Goal: Check status

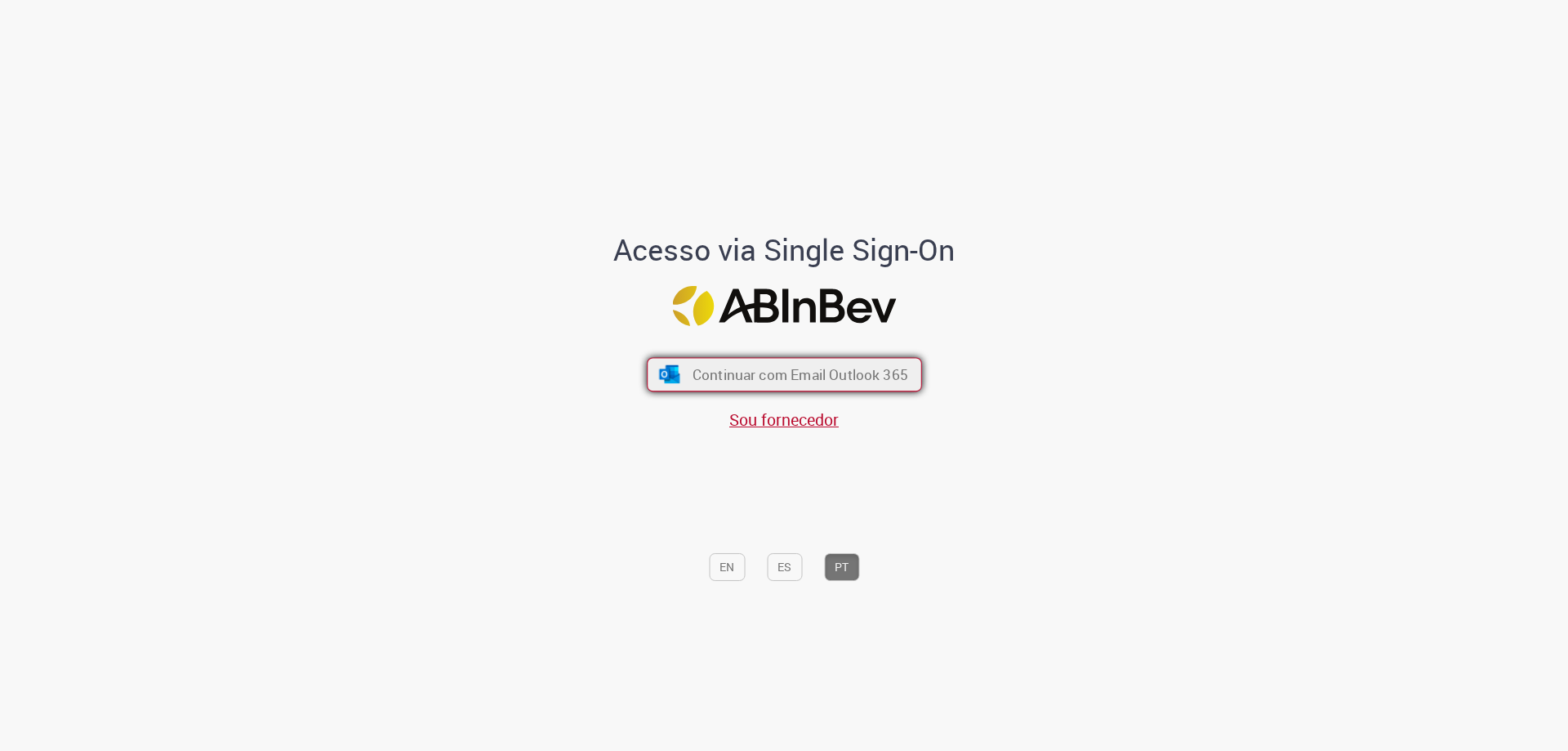
click at [853, 359] on button "Continuar com Email Outlook 365" at bounding box center [784, 375] width 275 height 34
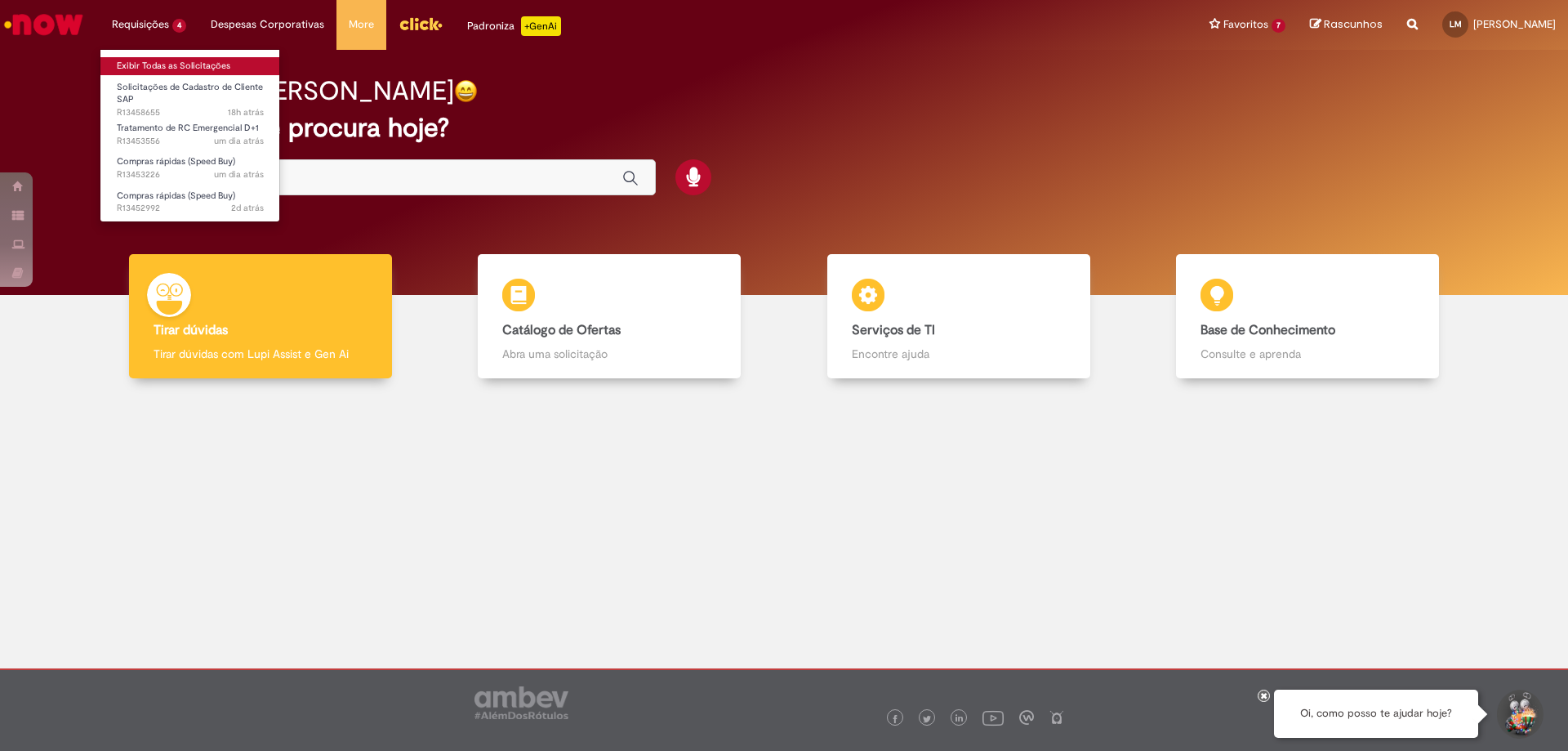
click at [151, 59] on link "Exibir Todas as Solicitações" at bounding box center [190, 65] width 179 height 18
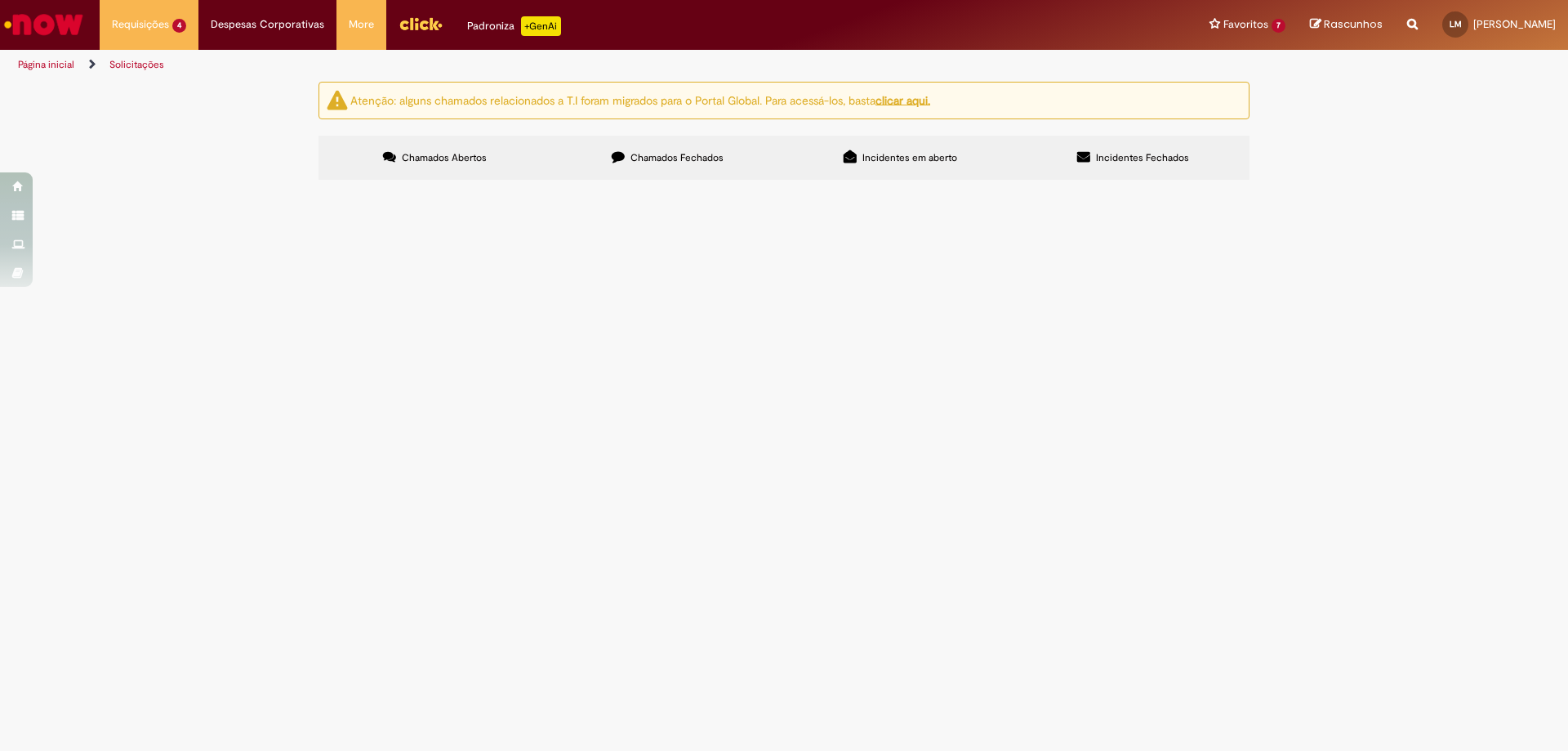
click at [0, 0] on span "Tratamento de RC Emergencial D+1" at bounding box center [0, 0] width 0 height 0
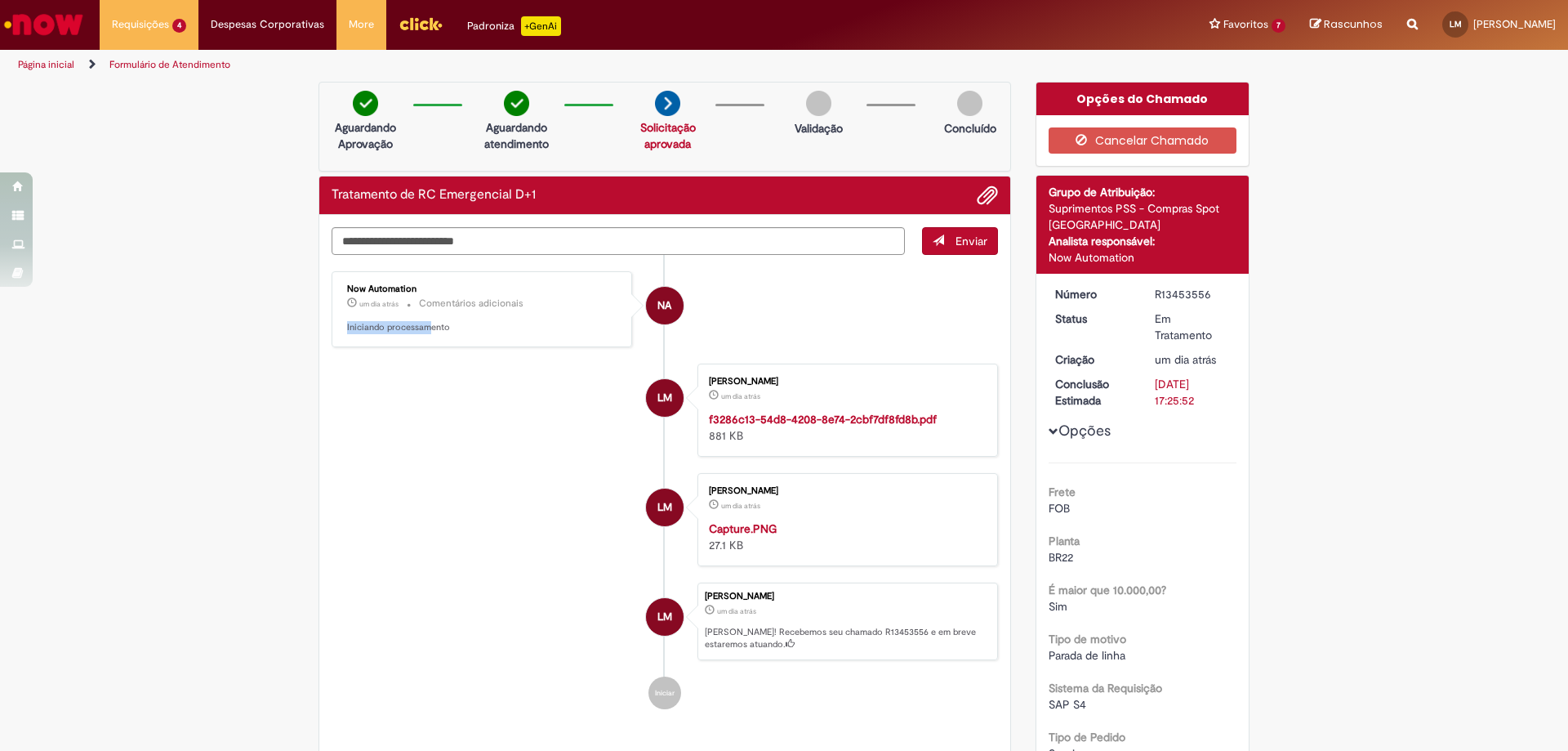
drag, startPoint x: 340, startPoint y: 327, endPoint x: 425, endPoint y: 329, distance: 85.0
click at [425, 329] on p "Iniciando processamento" at bounding box center [483, 328] width 272 height 13
click at [445, 331] on p "Iniciando processamento" at bounding box center [483, 328] width 272 height 13
click at [447, 245] on textarea "Digite sua mensagem aqui..." at bounding box center [618, 241] width 573 height 28
type textarea "**********"
